Goal: Transaction & Acquisition: Obtain resource

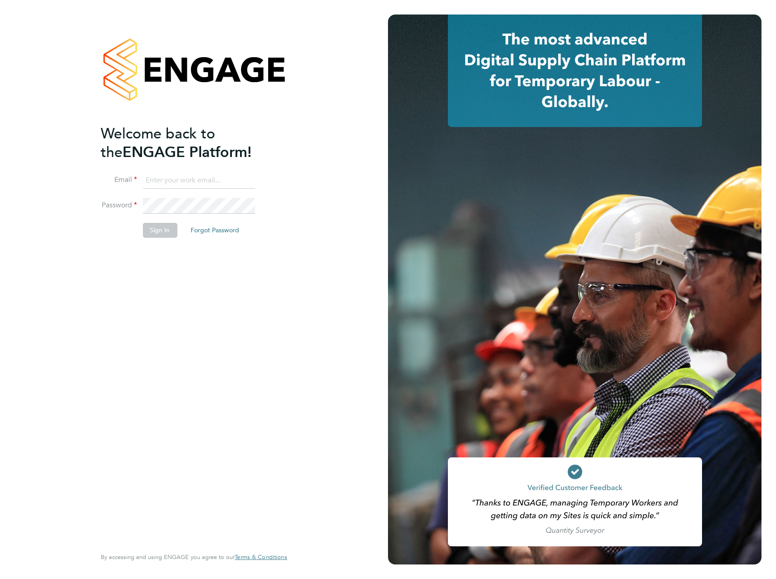
click at [197, 170] on ng-template "Welcome back to the ENGAGE Platform! Email Password Sign In Forgot Password" at bounding box center [189, 185] width 177 height 123
click at [200, 175] on input at bounding box center [198, 180] width 112 height 16
type input "[PERSON_NAME][EMAIL_ADDRESS][PERSON_NAME][DOMAIN_NAME]"
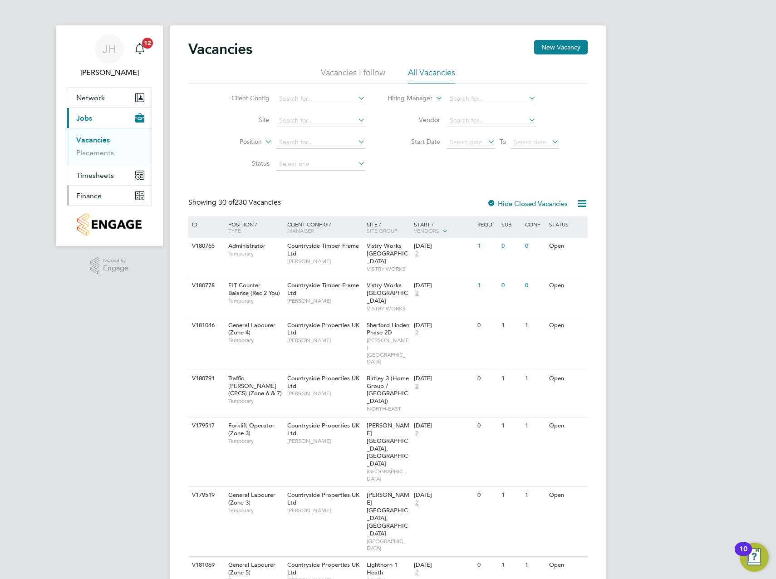
click at [98, 198] on span "Finance" at bounding box center [88, 195] width 25 height 9
click at [103, 185] on link "Invoices & Credit Notes" at bounding box center [104, 186] width 57 height 18
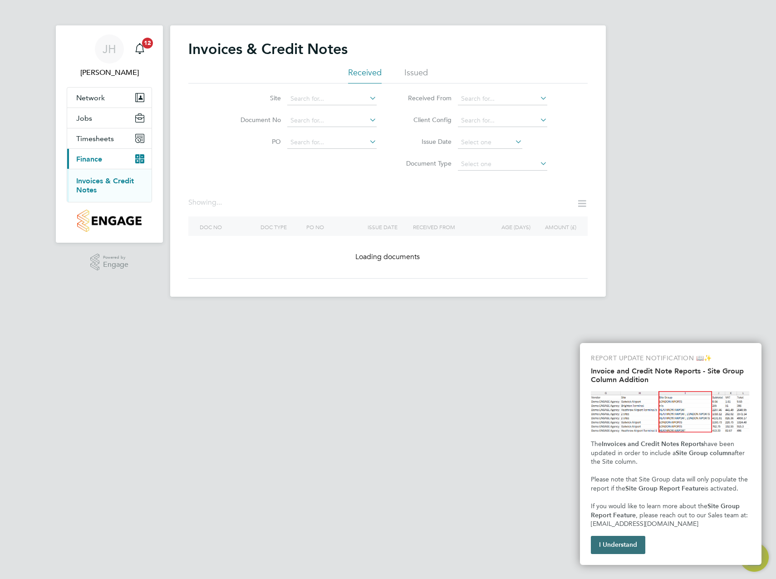
click at [623, 541] on button "I Understand" at bounding box center [618, 545] width 54 height 18
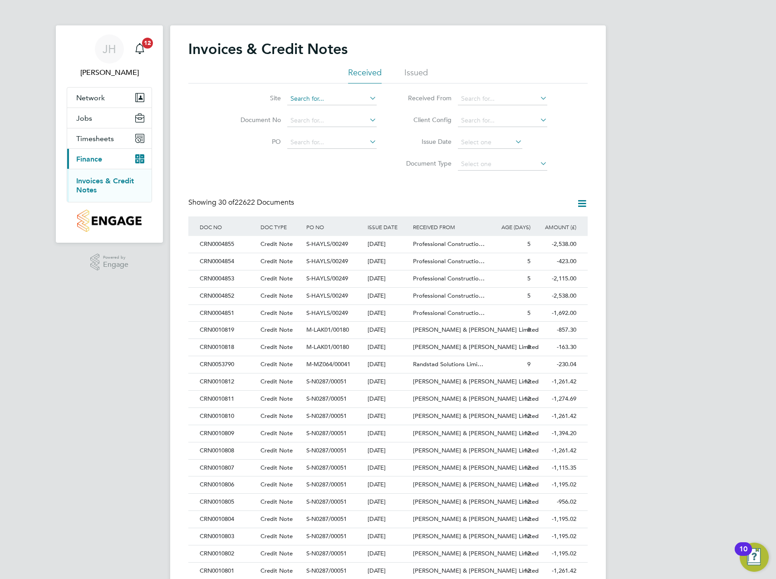
click at [342, 92] on li "Site" at bounding box center [302, 99] width 171 height 22
click at [346, 104] on input at bounding box center [331, 99] width 89 height 13
type input "Charlton Gardens"
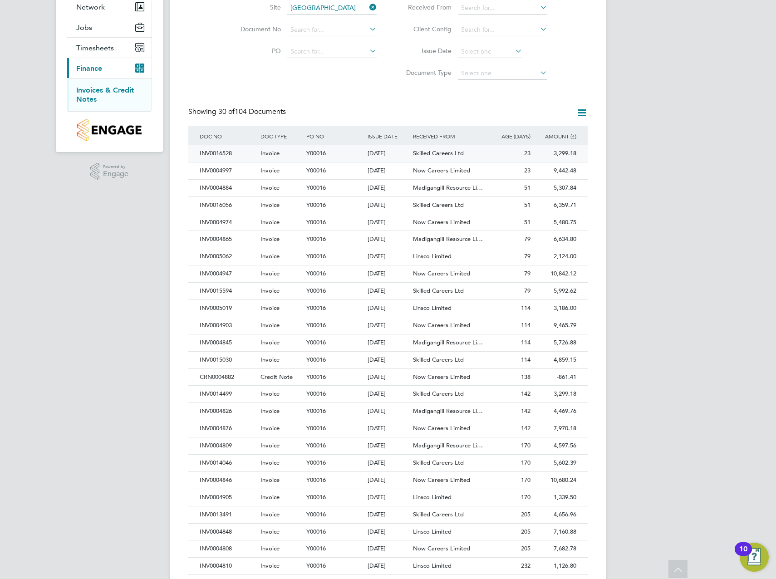
click at [439, 152] on span "Skilled Careers Ltd" at bounding box center [438, 153] width 51 height 8
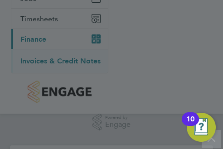
scroll to position [17, 37]
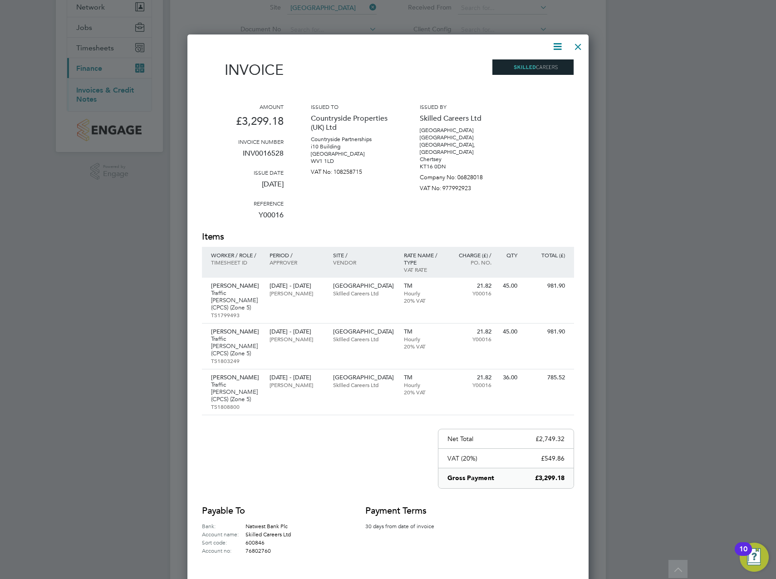
click at [569, 123] on div "Amount £3,299.18 Invoice number INV0016528 Issue date 01 Sep 2025 Reference Y00…" at bounding box center [388, 167] width 372 height 128
click at [579, 44] on div at bounding box center [578, 44] width 16 height 16
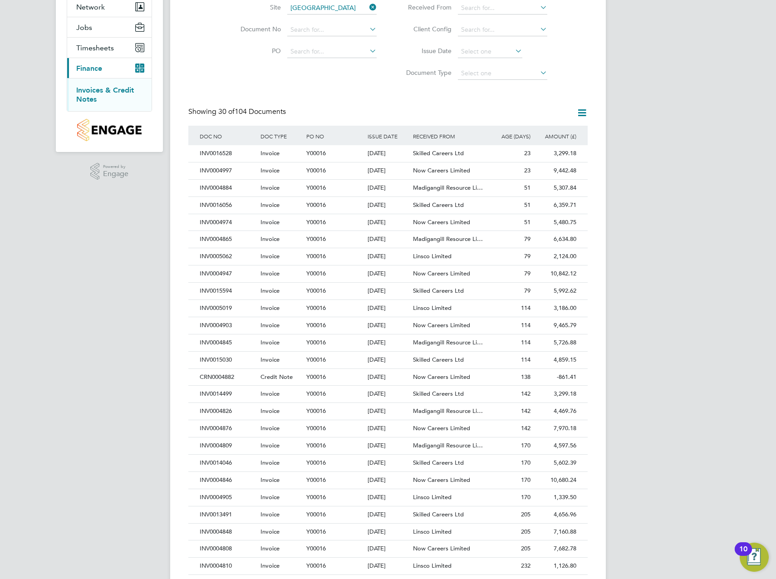
click at [687, 146] on div "JH Joel Hollinshead Notifications 12 Applications: Network Team Members Sites W…" at bounding box center [388, 314] width 776 height 811
click at [564, 152] on div "3,299.18 Unpaid" at bounding box center [556, 153] width 46 height 17
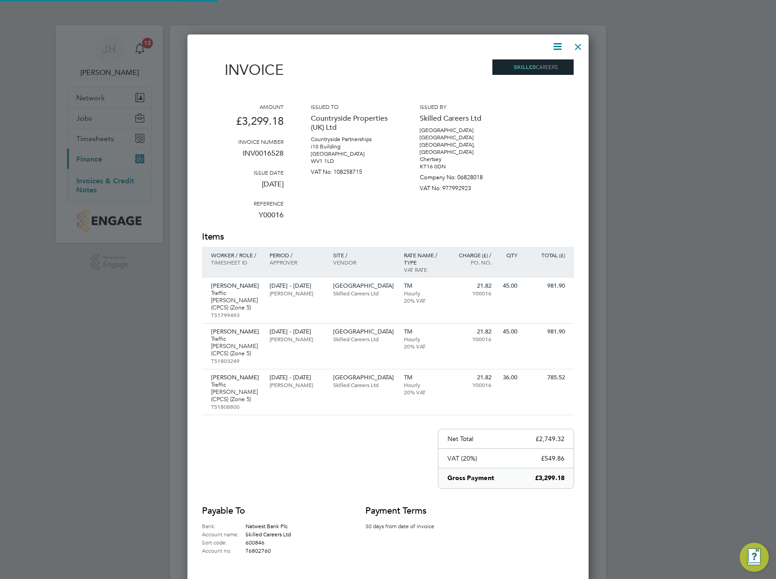
scroll to position [548, 402]
drag, startPoint x: 514, startPoint y: 406, endPoint x: 568, endPoint y: 413, distance: 54.4
click at [568, 429] on div "Net Total £2,749.32" at bounding box center [505, 439] width 135 height 20
click at [583, 44] on div at bounding box center [578, 44] width 16 height 16
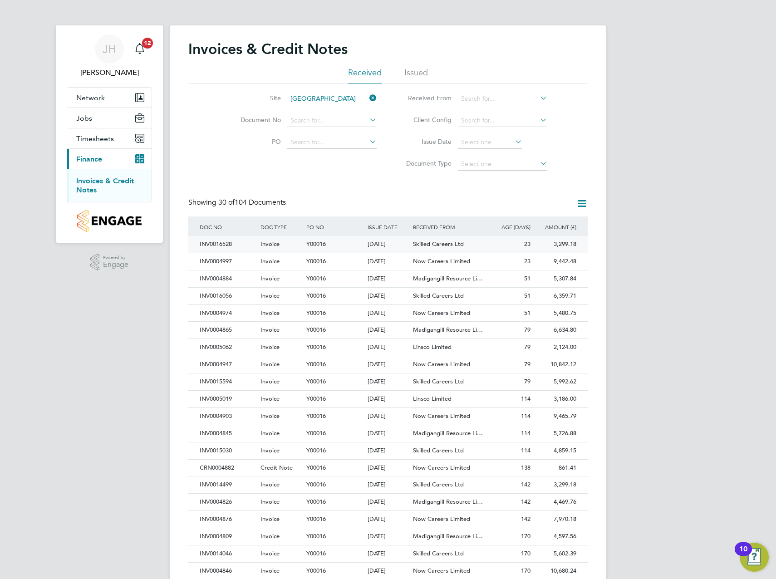
click at [513, 245] on div "23" at bounding box center [510, 244] width 46 height 17
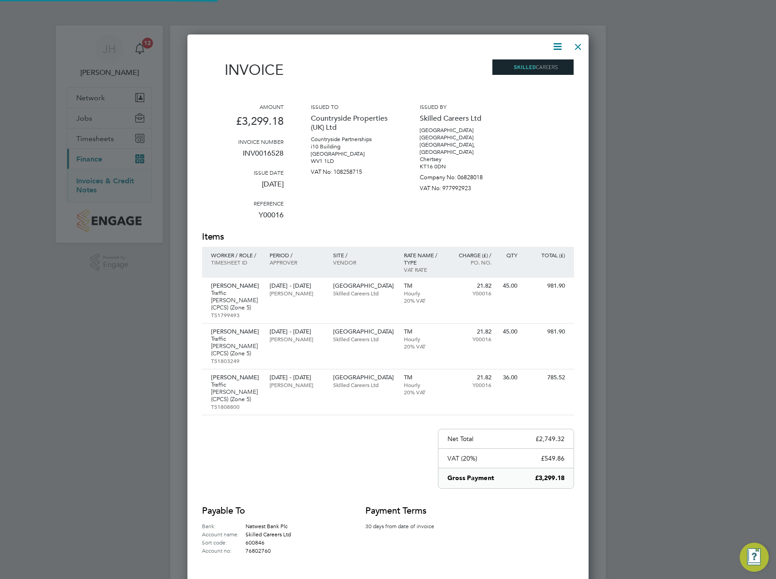
scroll to position [548, 402]
click at [578, 45] on div at bounding box center [578, 44] width 16 height 16
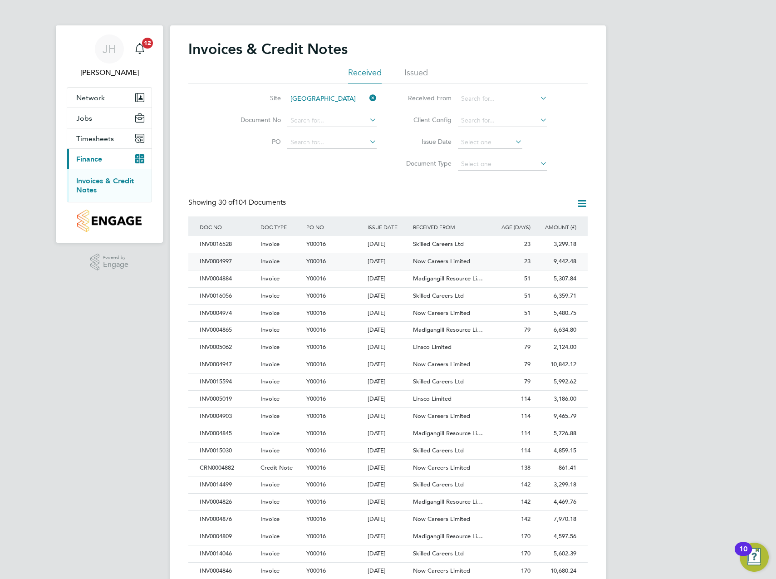
click at [453, 262] on span "Now Careers Limited" at bounding box center [441, 261] width 57 height 8
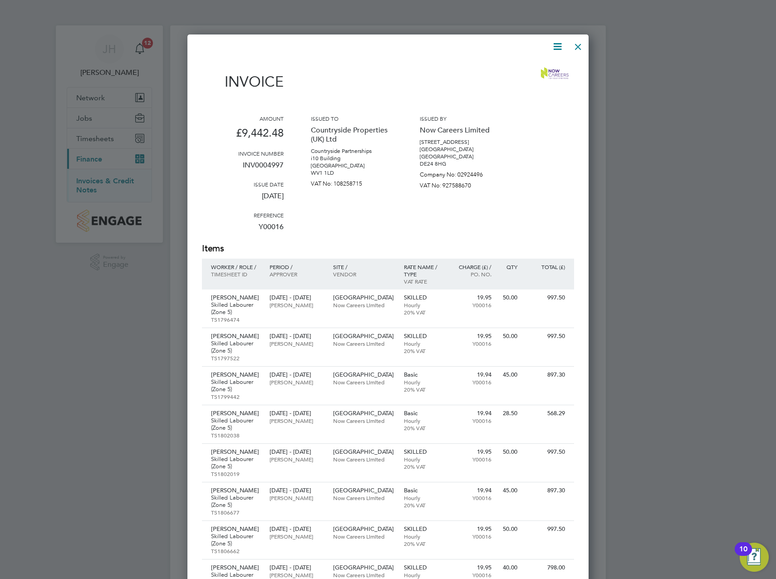
click at [553, 47] on icon at bounding box center [557, 46] width 11 height 11
click at [538, 69] on li "Download Invoice" at bounding box center [530, 68] width 63 height 13
